Goal: Information Seeking & Learning: Compare options

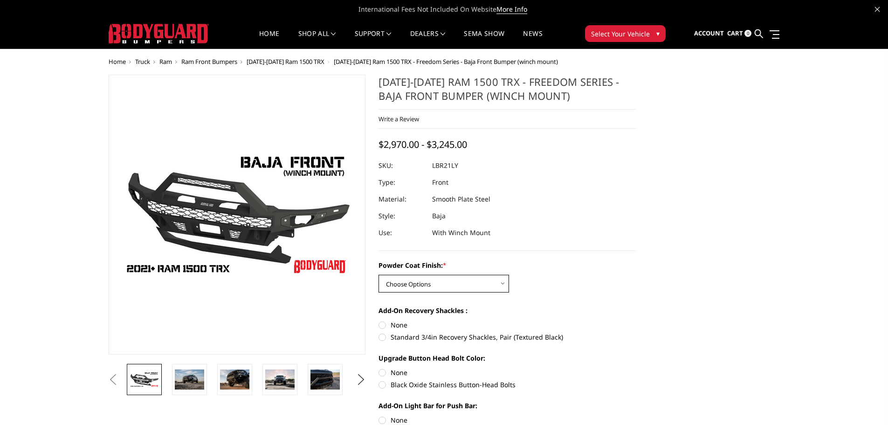
click at [434, 278] on select "Choose Options Bare Metal Textured Black Powder Coat" at bounding box center [444, 284] width 131 height 18
click at [379, 275] on select "Choose Options Bare Metal Textured Black Powder Coat" at bounding box center [444, 284] width 131 height 18
click at [431, 285] on select "Choose Options Bare Metal Textured Black Powder Coat" at bounding box center [444, 284] width 131 height 18
click at [379, 275] on select "Choose Options Bare Metal Textured Black Powder Coat" at bounding box center [444, 284] width 131 height 18
click at [437, 286] on select "Choose Options Bare Metal Textured Black Powder Coat" at bounding box center [444, 284] width 131 height 18
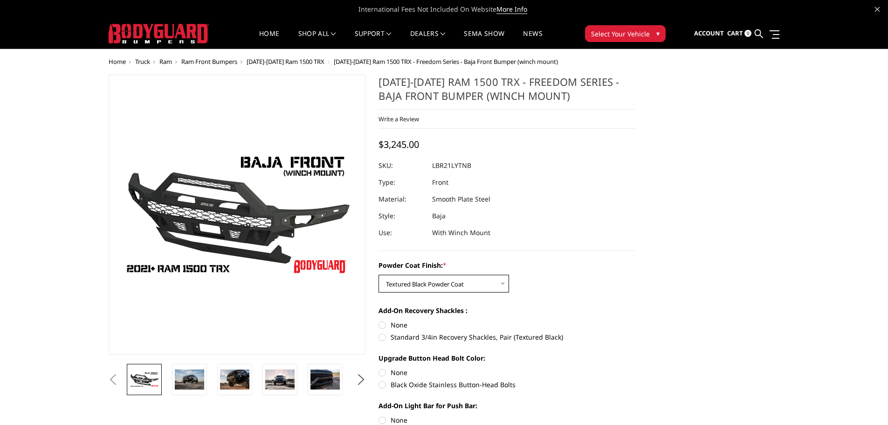
select select "3138"
click at [379, 275] on select "Choose Options Bare Metal Textured Black Powder Coat" at bounding box center [444, 284] width 131 height 18
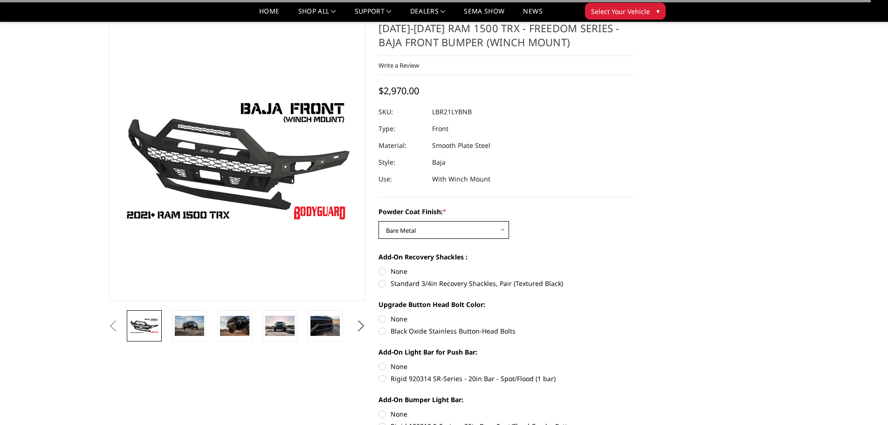
scroll to position [47, 0]
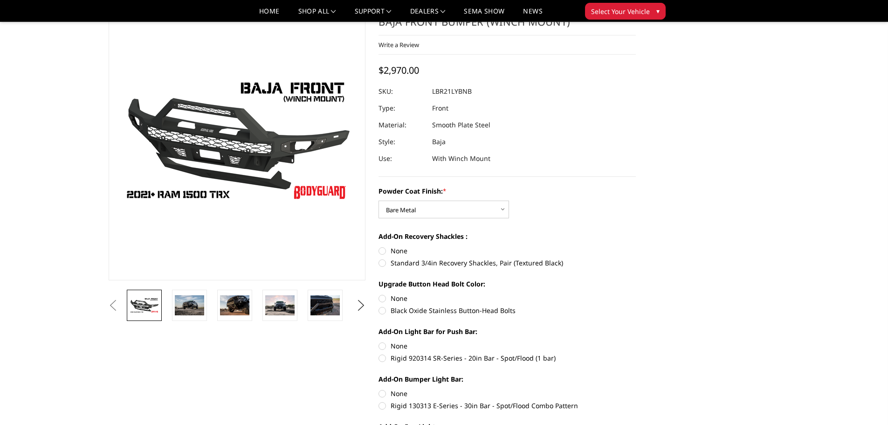
click at [383, 263] on label "Standard 3/4in Recovery Shackles, Pair (Textured Black)" at bounding box center [507, 263] width 257 height 10
click at [636, 246] on input "Standard 3/4in Recovery Shackles, Pair (Textured Black)" at bounding box center [636, 246] width 0 height 0
radio input "true"
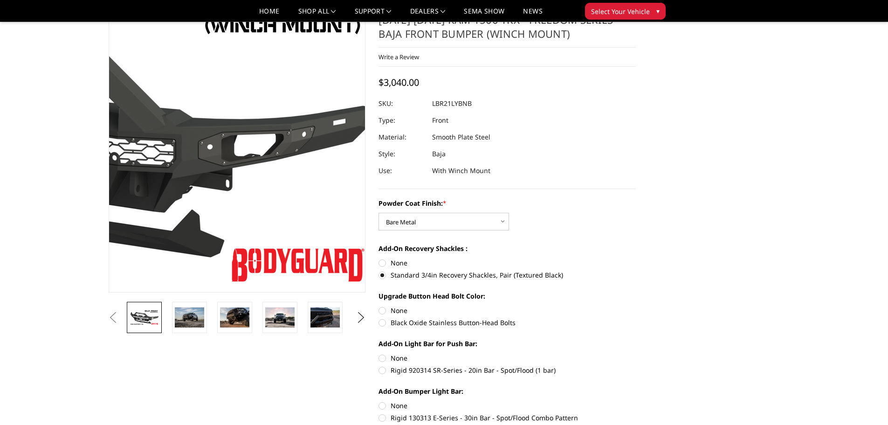
scroll to position [0, 0]
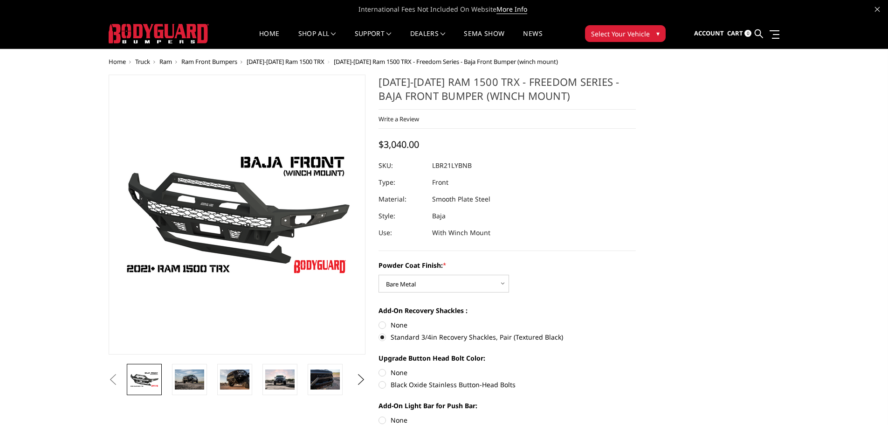
click at [289, 61] on span "[DATE]-[DATE] Ram 1500 TRX" at bounding box center [286, 61] width 78 height 8
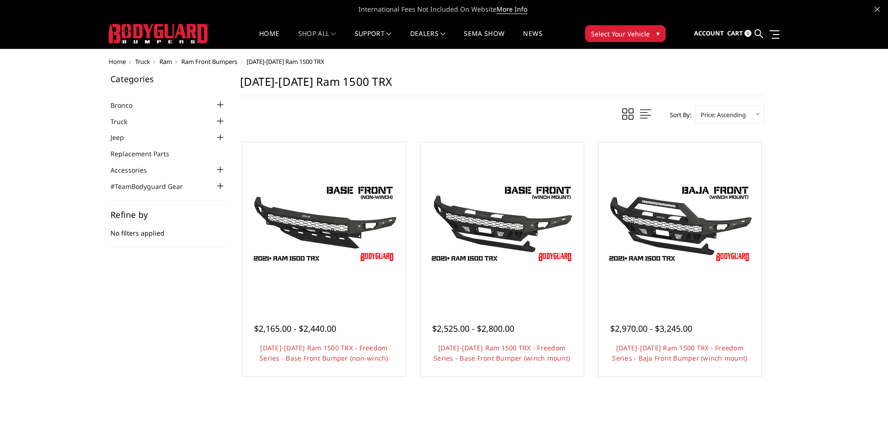
click at [221, 59] on span "Ram Front Bumpers" at bounding box center [209, 61] width 56 height 8
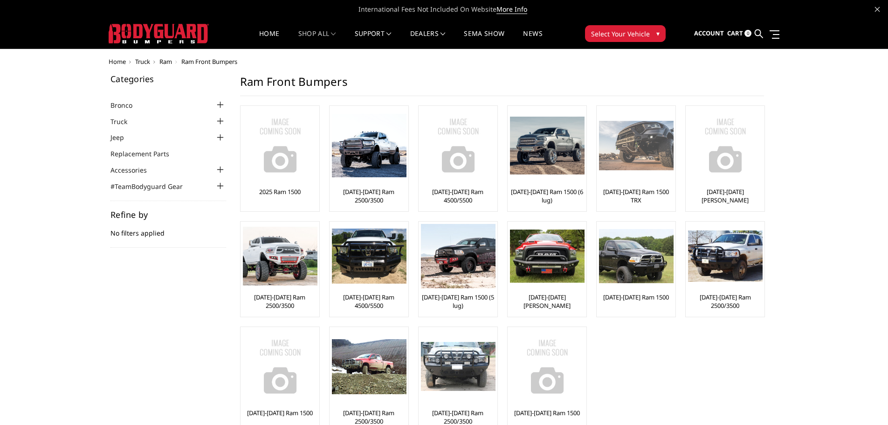
click at [628, 155] on img at bounding box center [636, 146] width 75 height 50
